Goal: Task Accomplishment & Management: Use online tool/utility

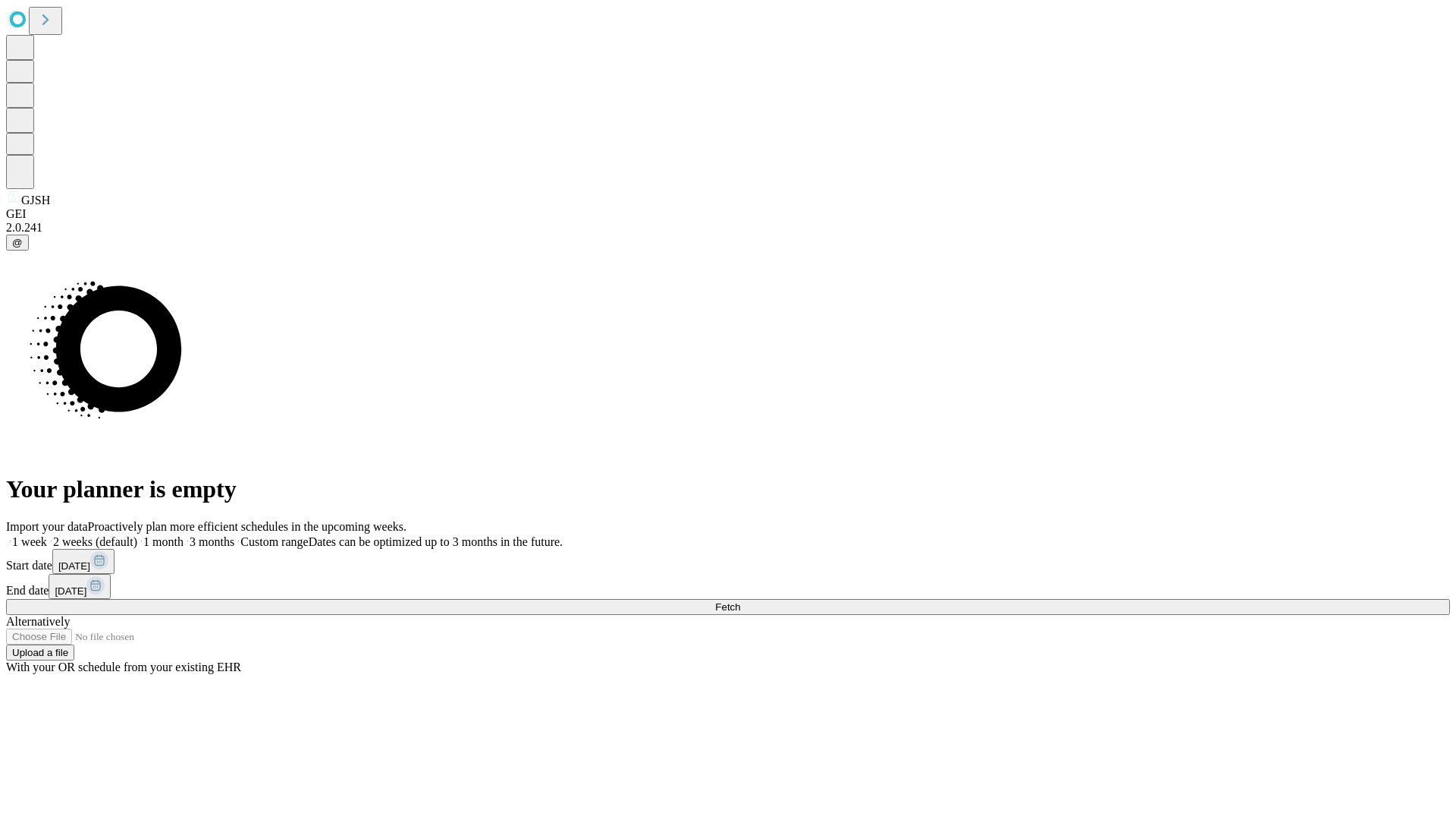
click at [740, 601] on span "Fetch" at bounding box center [727, 607] width 25 height 12
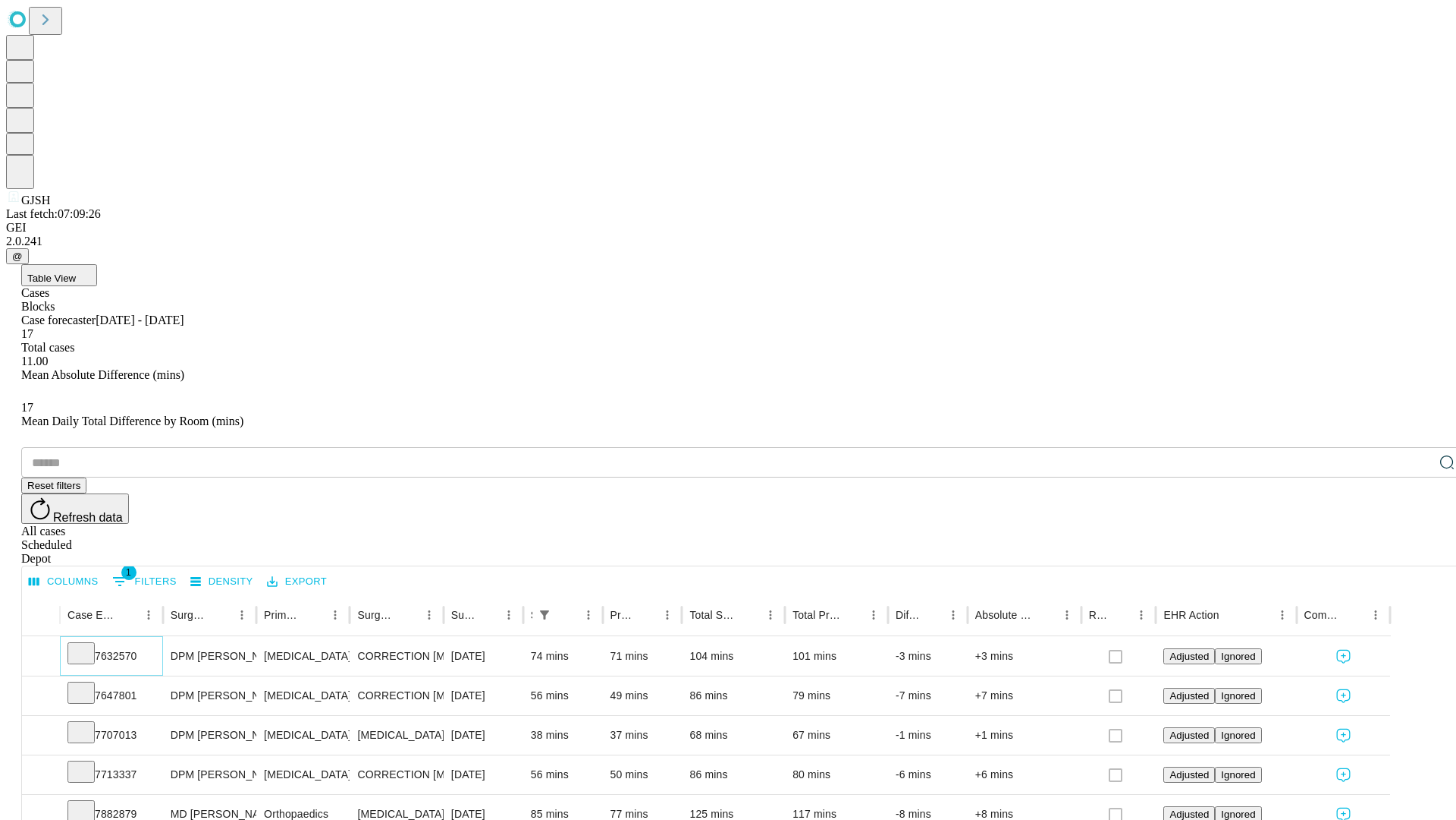
click at [88, 644] on icon at bounding box center [82, 652] width 15 height 15
